Goal: Complete application form

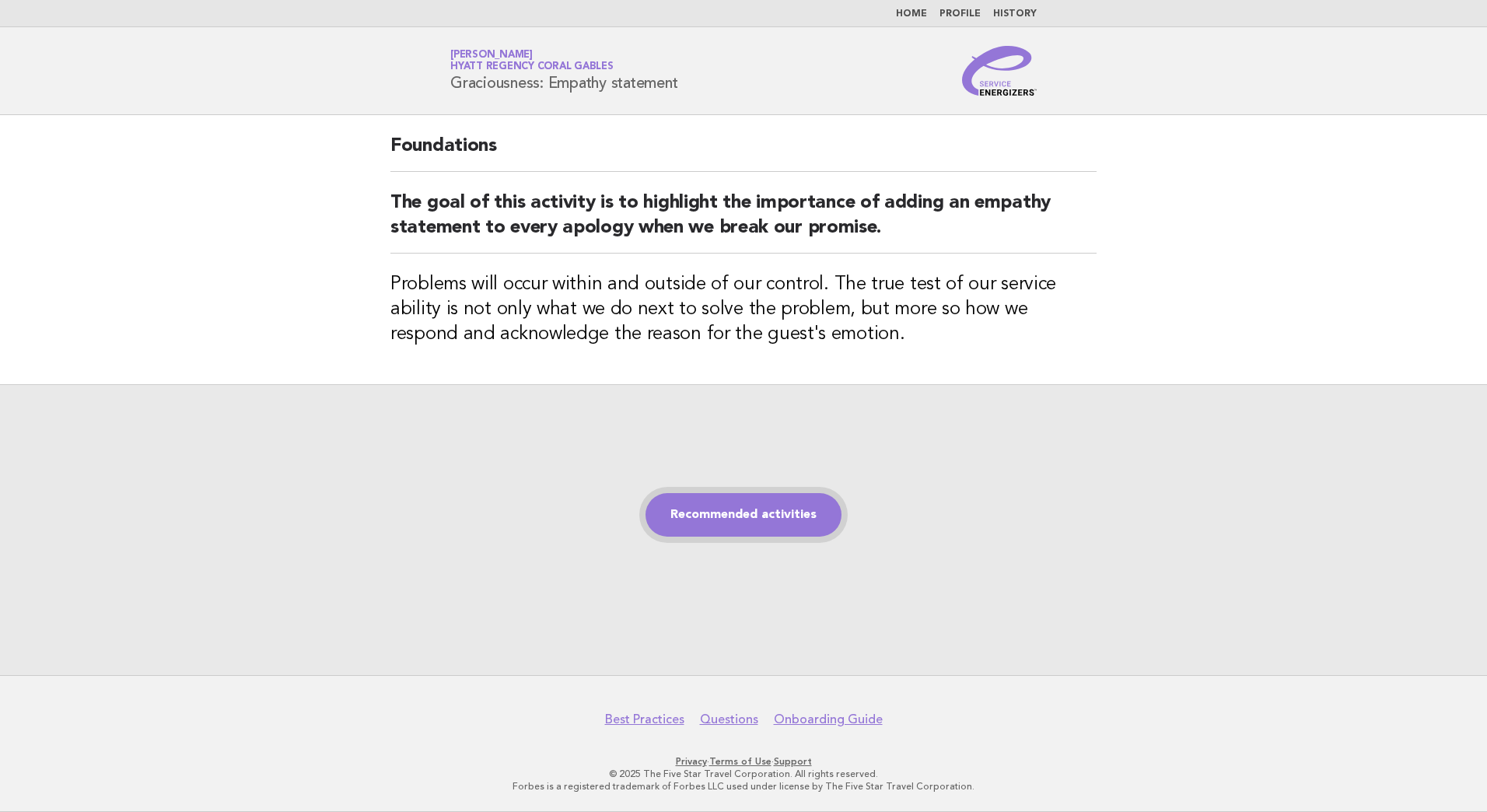
drag, startPoint x: 745, startPoint y: 489, endPoint x: 739, endPoint y: 502, distance: 14.3
click at [742, 492] on div "Recommended activities" at bounding box center [744, 529] width 1487 height 290
click at [736, 512] on link "Recommended activities" at bounding box center [744, 515] width 196 height 44
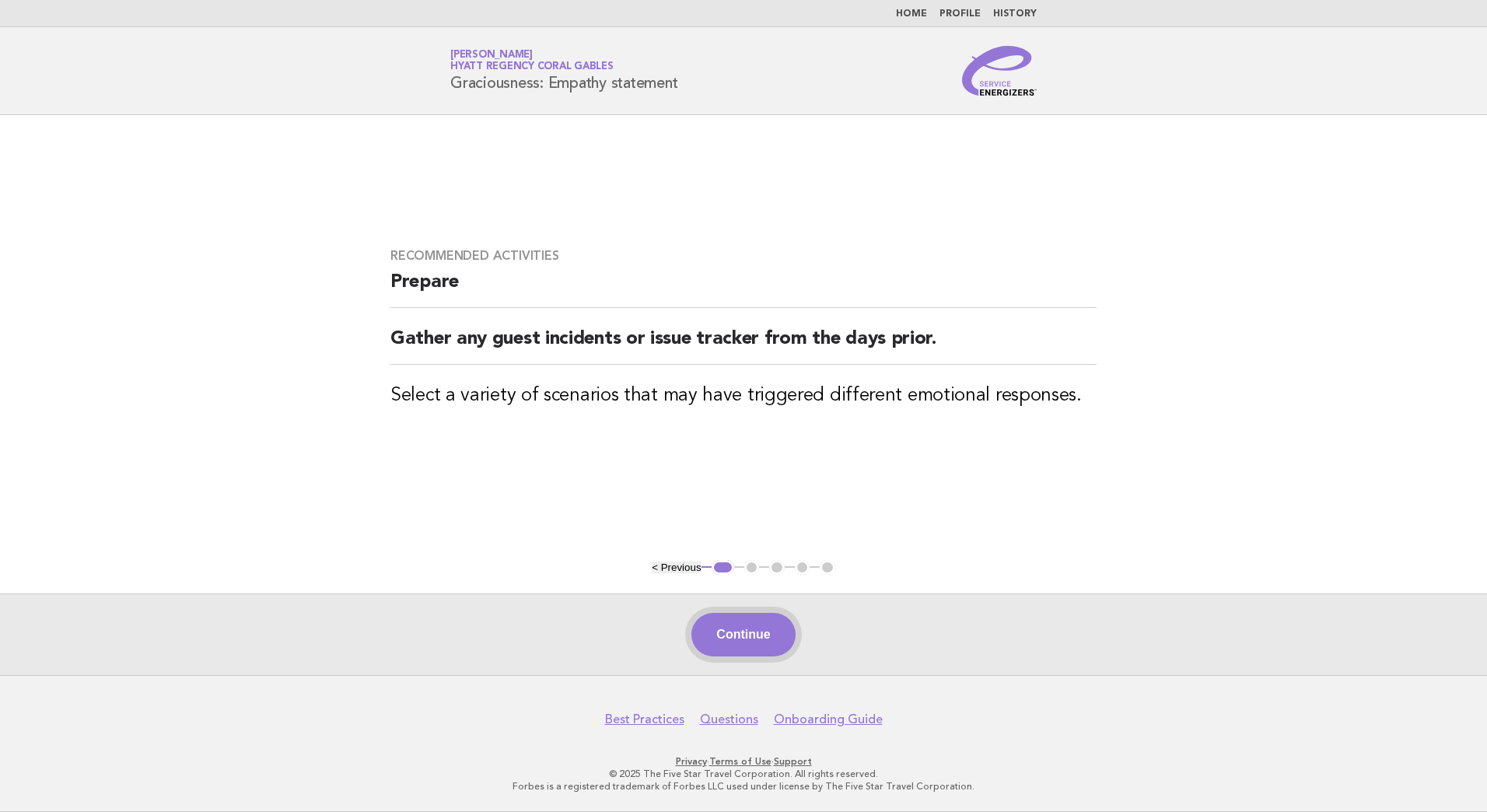
click at [743, 630] on button "Continue" at bounding box center [744, 634] width 104 height 44
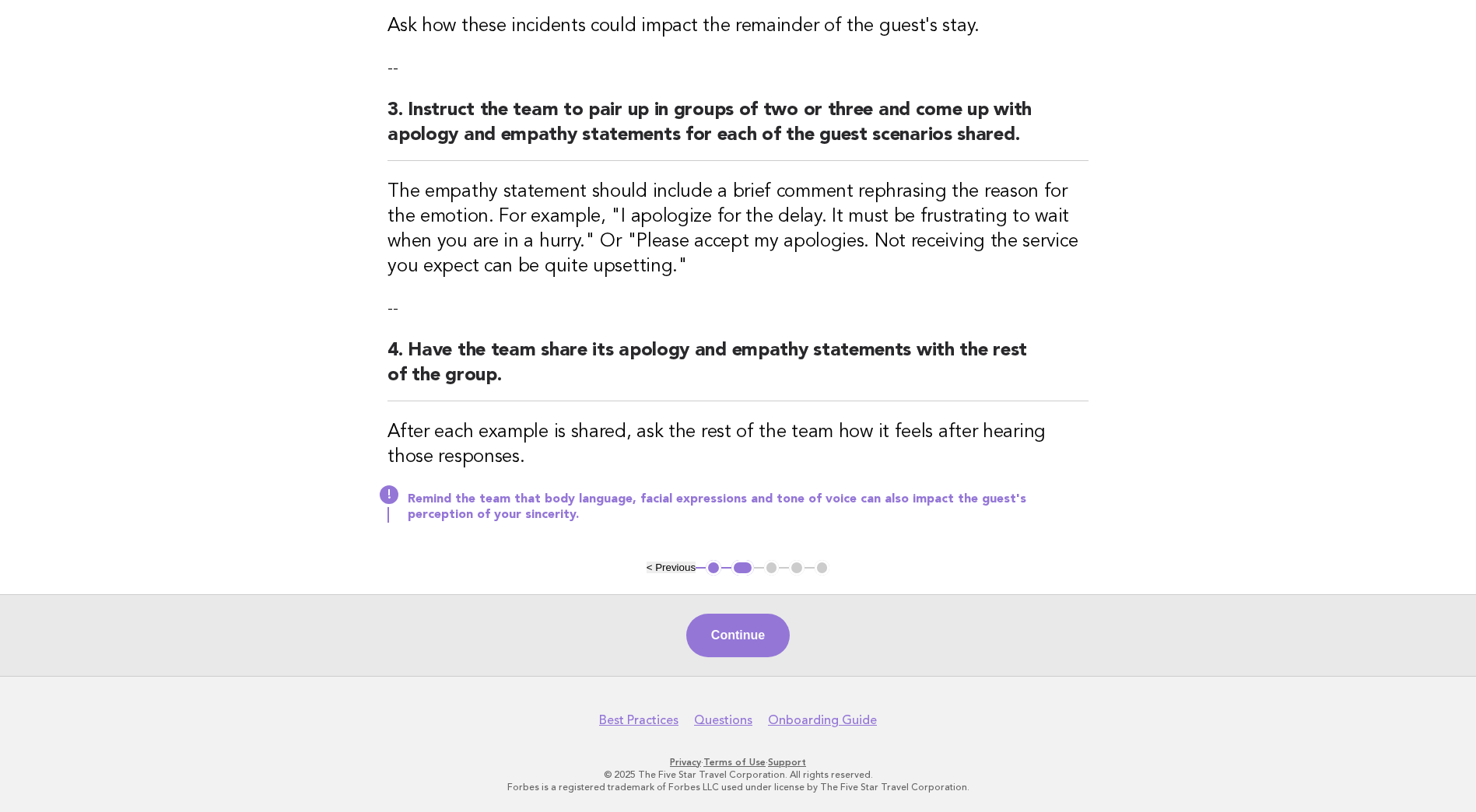
click at [738, 628] on button "Continue" at bounding box center [738, 635] width 104 height 44
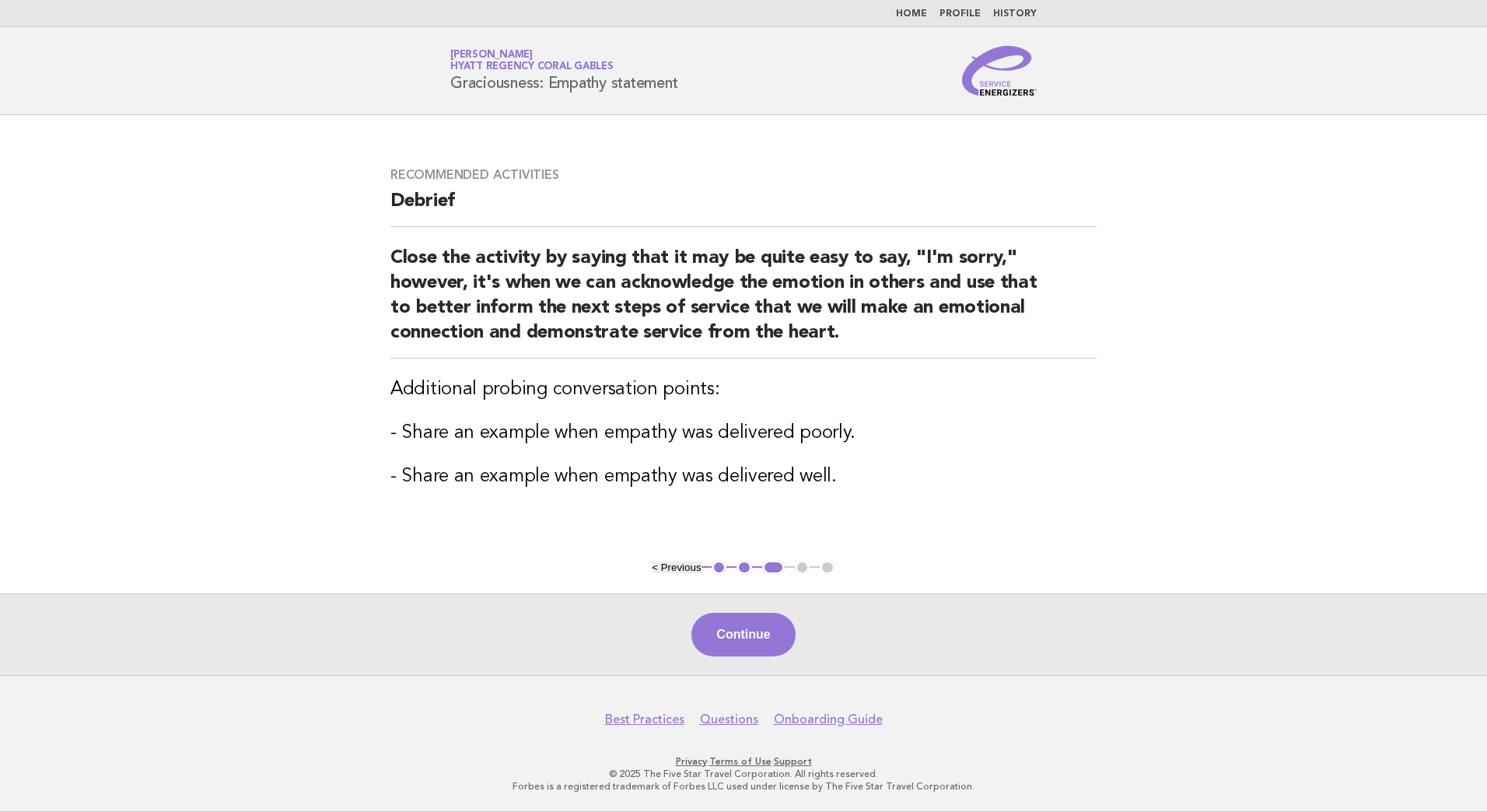
click at [744, 620] on button "Continue" at bounding box center [744, 634] width 104 height 44
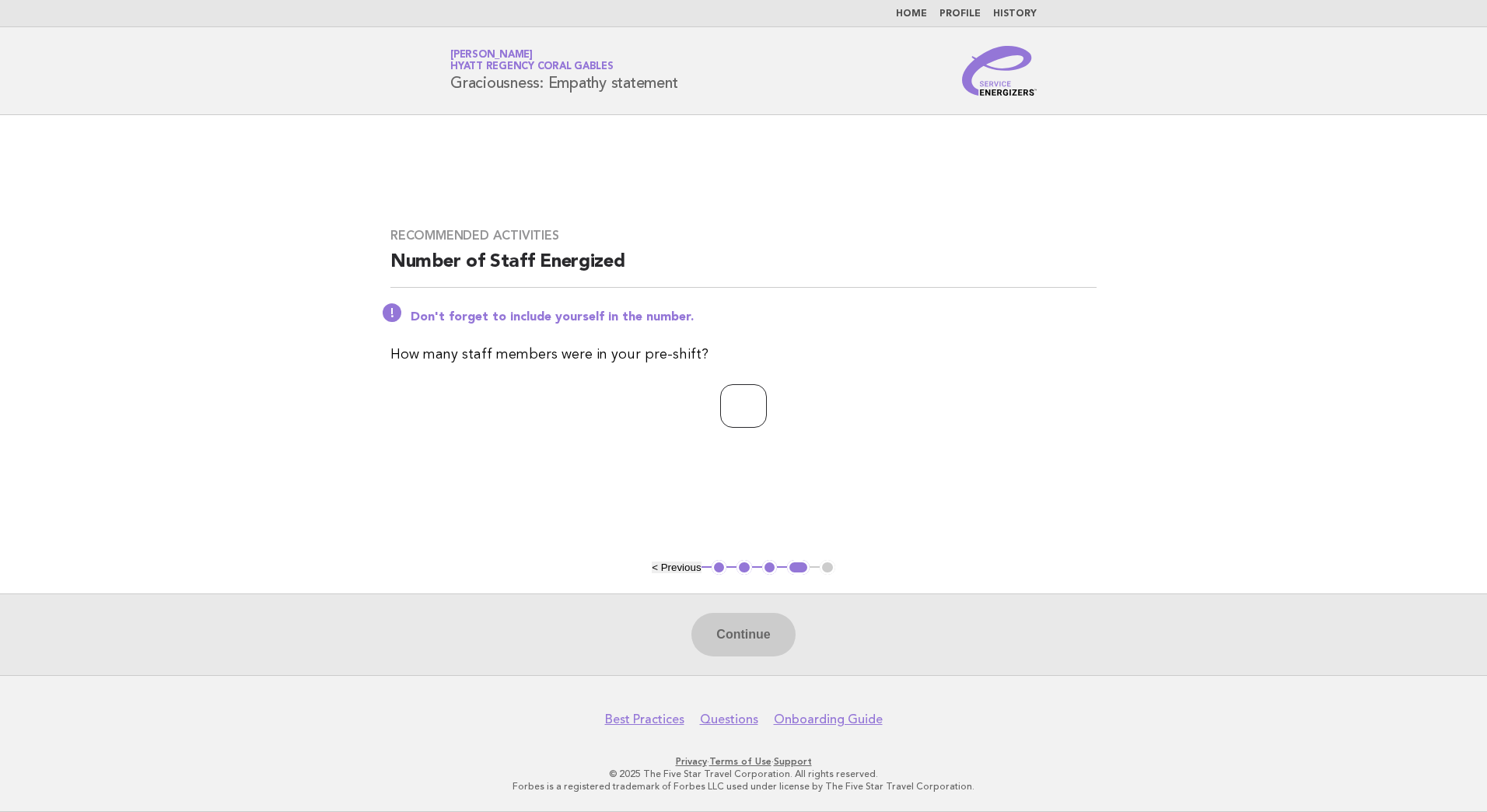
click at [740, 412] on input "number" at bounding box center [744, 406] width 47 height 44
type input "*"
drag, startPoint x: 714, startPoint y: 631, endPoint x: 834, endPoint y: 679, distance: 129.2
click at [714, 632] on button "Continue" at bounding box center [744, 634] width 104 height 44
